Goal: Task Accomplishment & Management: Manage account settings

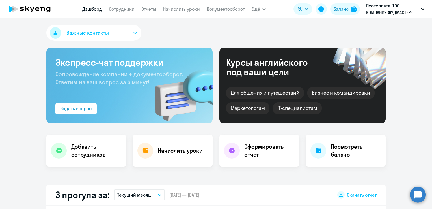
select select "30"
click at [114, 9] on link "Сотрудники" at bounding box center [122, 9] width 26 height 6
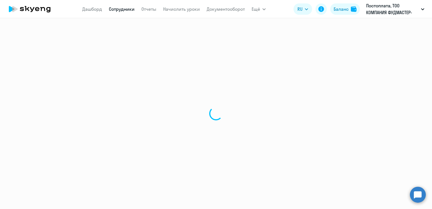
select select "30"
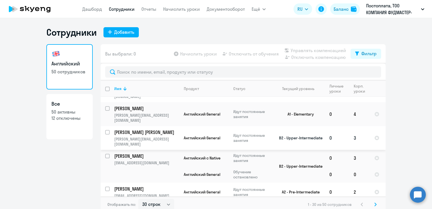
scroll to position [28, 0]
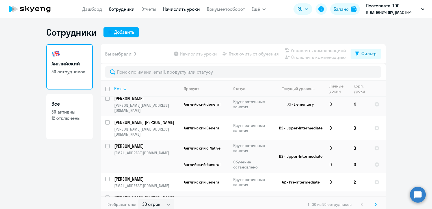
click at [183, 11] on link "Начислить уроки" at bounding box center [181, 9] width 37 height 6
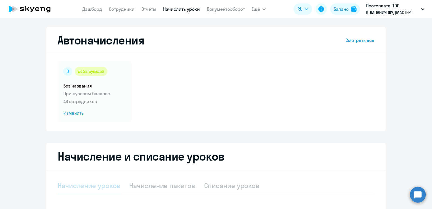
select select "10"
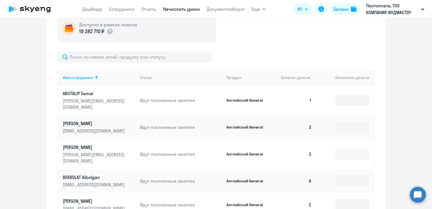
scroll to position [198, 0]
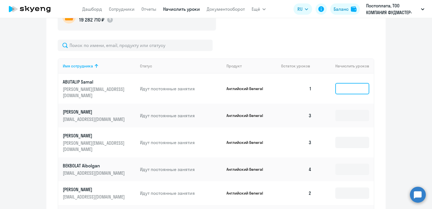
click at [336, 84] on input at bounding box center [352, 88] width 34 height 11
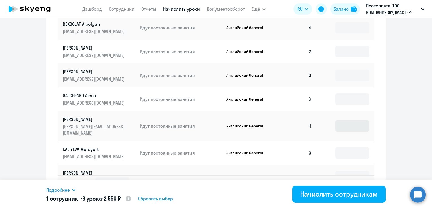
type input "3"
click at [348, 120] on input at bounding box center [352, 125] width 34 height 11
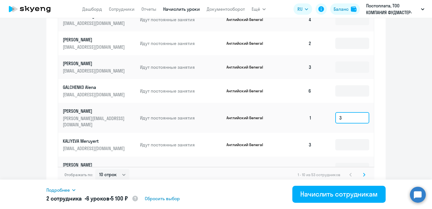
type input "3"
click at [361, 171] on svg-icon at bounding box center [364, 174] width 7 height 7
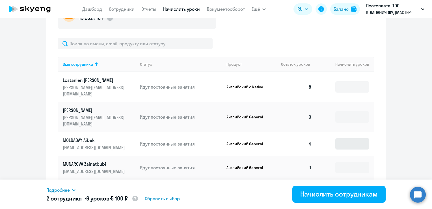
scroll to position [234, 0]
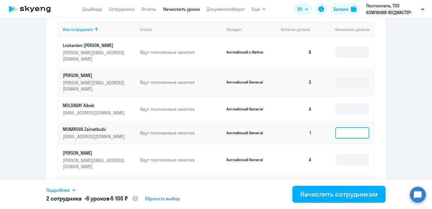
click at [345, 127] on input at bounding box center [352, 132] width 34 height 11
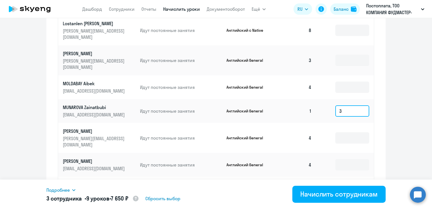
scroll to position [347, 0]
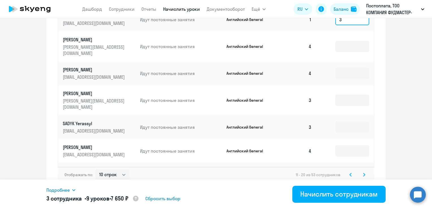
type input "3"
click at [361, 171] on svg-icon at bounding box center [364, 174] width 7 height 7
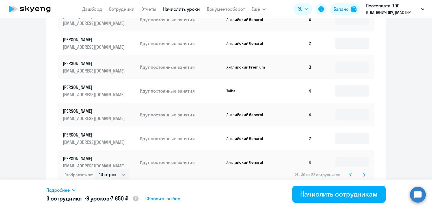
click at [363, 172] on icon at bounding box center [364, 174] width 2 height 4
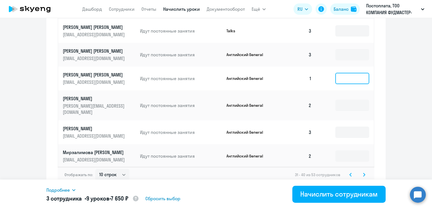
click at [340, 81] on input at bounding box center [352, 78] width 34 height 11
type input "3"
click at [363, 172] on icon at bounding box center [364, 174] width 2 height 4
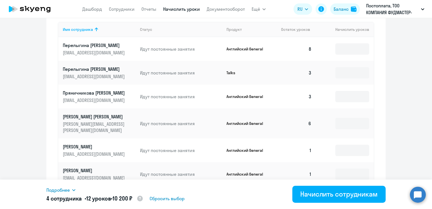
scroll to position [263, 0]
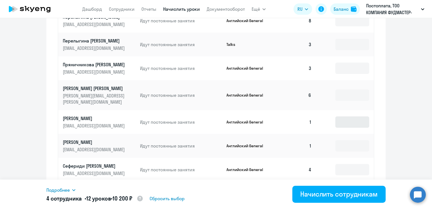
drag, startPoint x: 350, startPoint y: 123, endPoint x: 348, endPoint y: 117, distance: 6.5
click at [350, 123] on td at bounding box center [345, 122] width 58 height 24
click at [347, 116] on input at bounding box center [352, 121] width 34 height 11
type input "3"
click at [351, 140] on input at bounding box center [352, 145] width 34 height 11
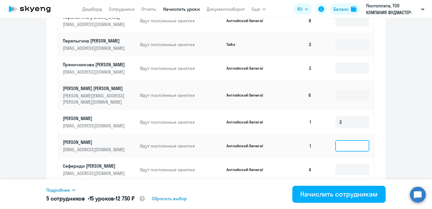
type input "3"
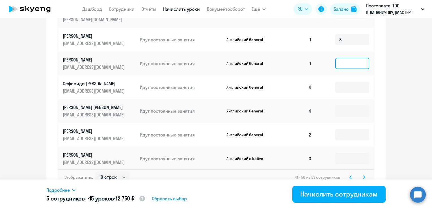
scroll to position [347, 0]
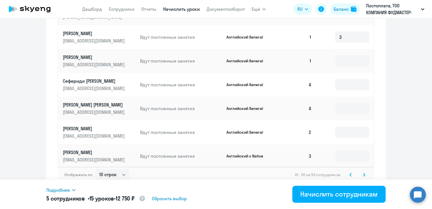
click at [363, 172] on icon at bounding box center [364, 174] width 2 height 4
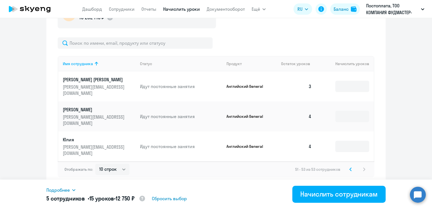
scroll to position [181, 0]
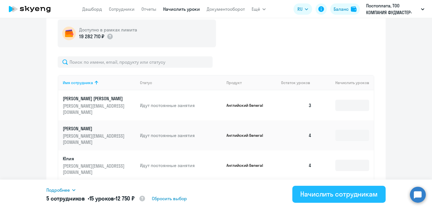
click at [347, 198] on button "Начислить сотрудникам" at bounding box center [338, 193] width 93 height 17
